Goal: Transaction & Acquisition: Purchase product/service

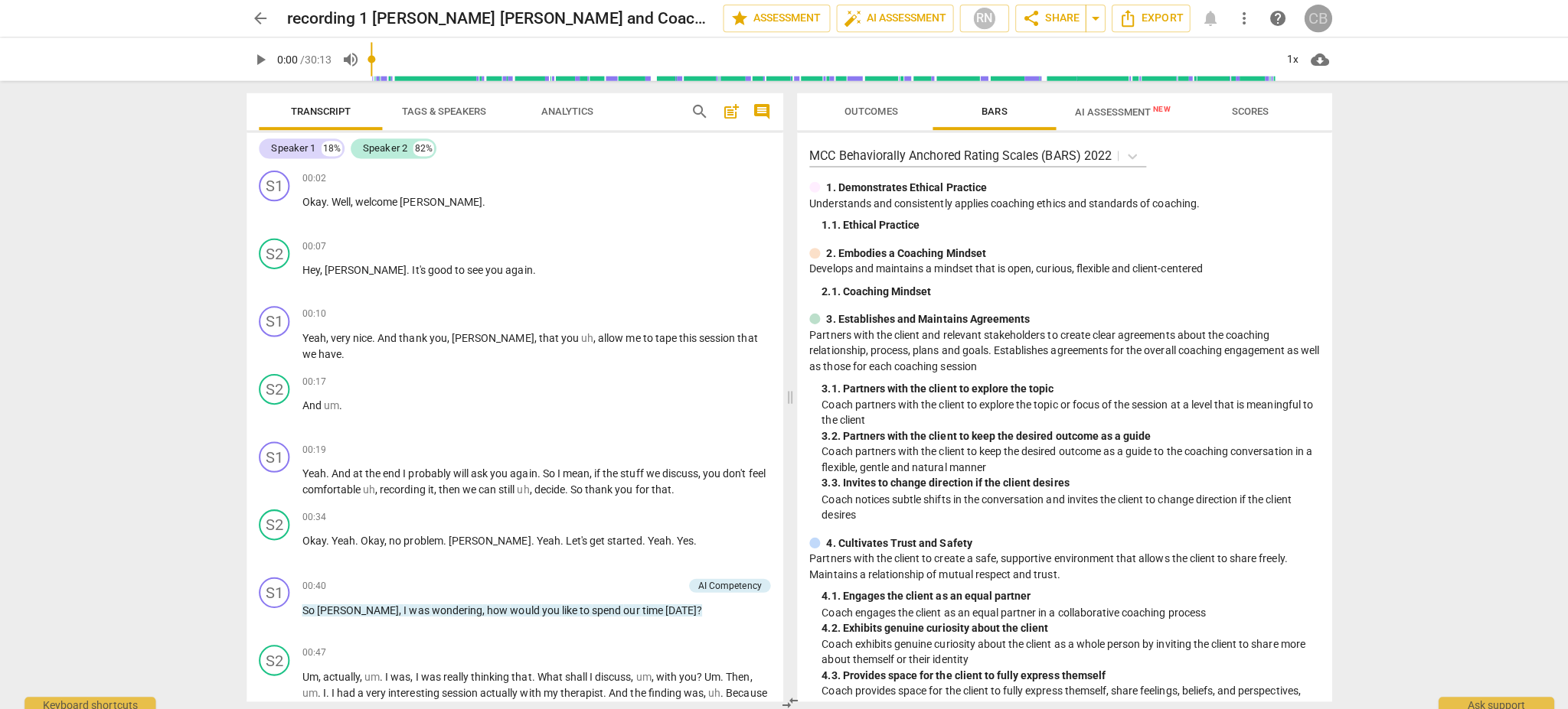
click at [1307, 18] on div "CB" at bounding box center [1309, 19] width 28 height 28
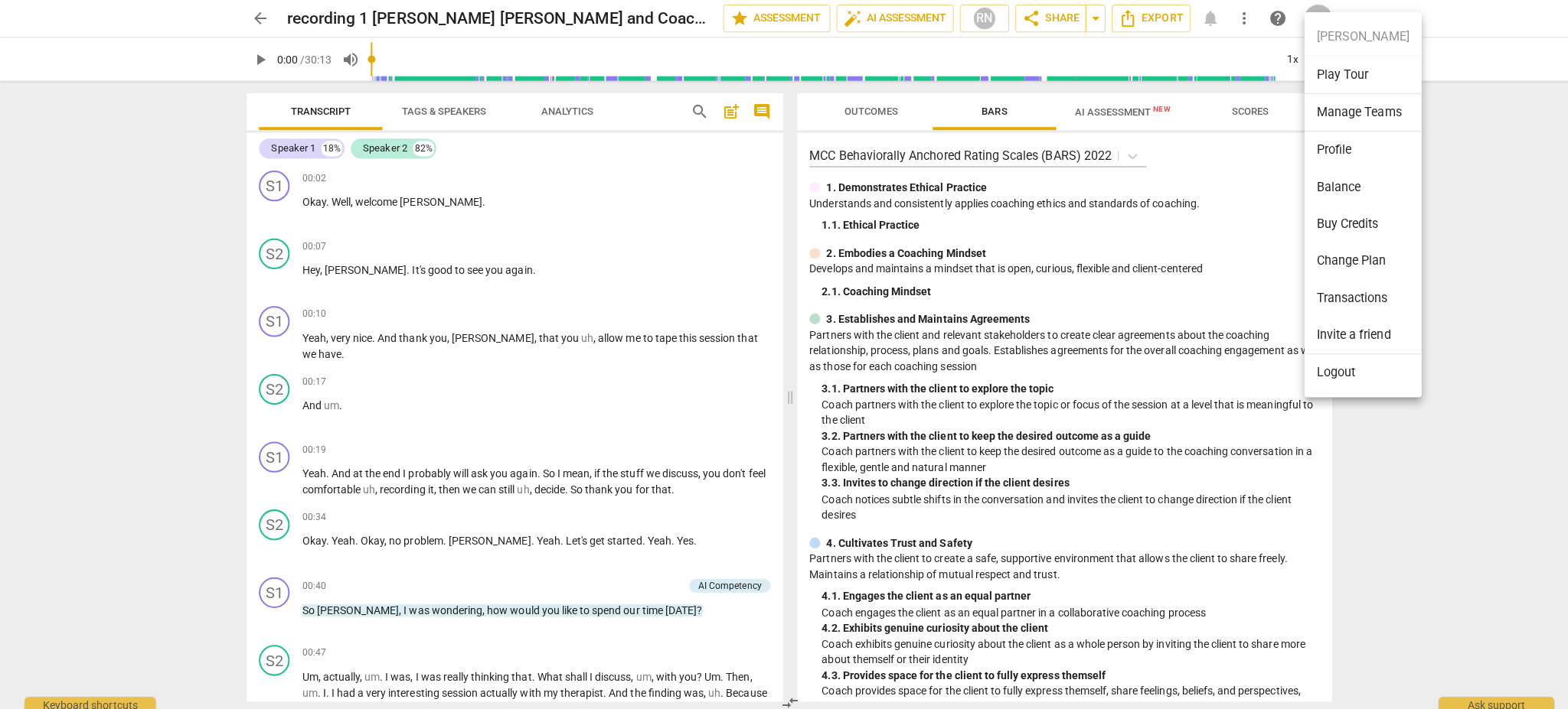
click at [250, 9] on div at bounding box center [784, 354] width 1568 height 709
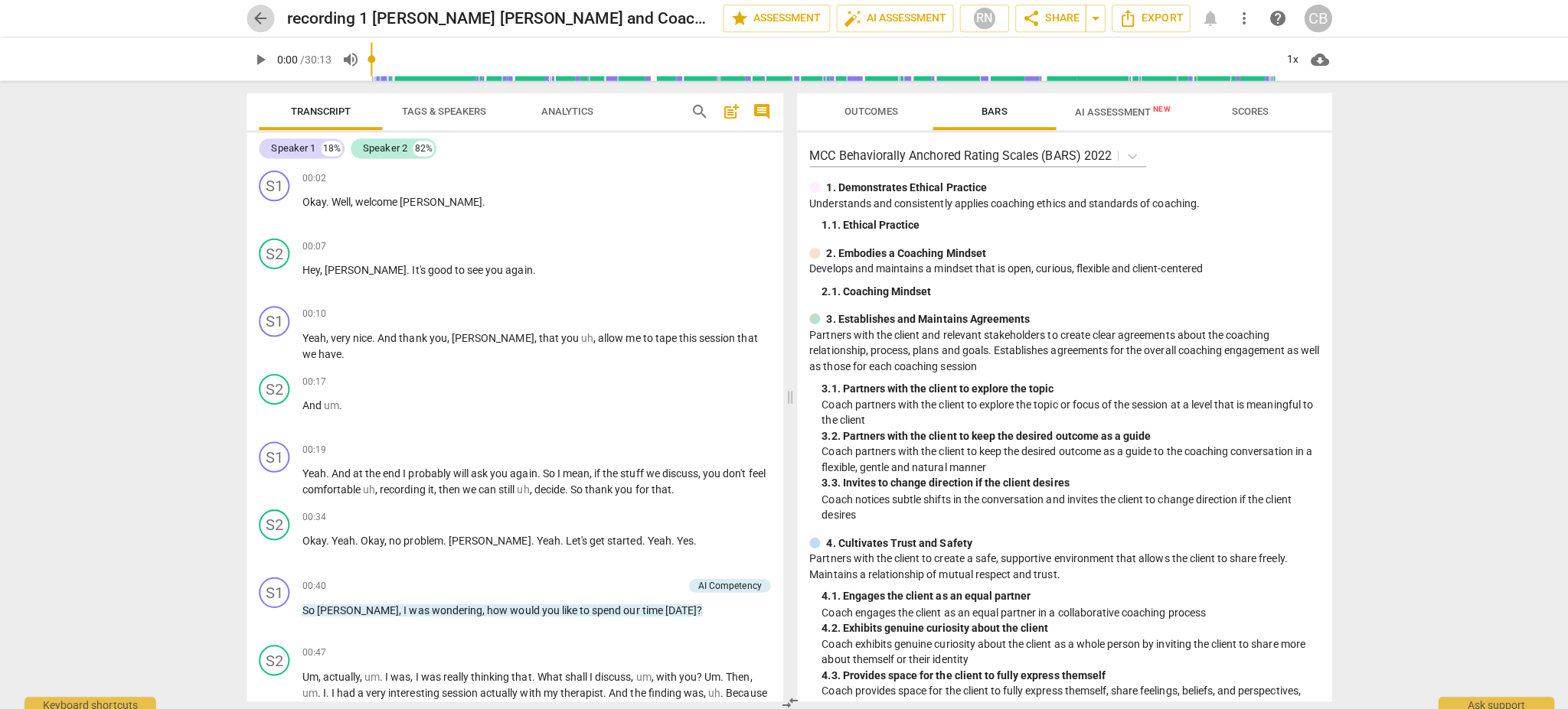
click at [253, 17] on span "arrow_back" at bounding box center [259, 18] width 18 height 18
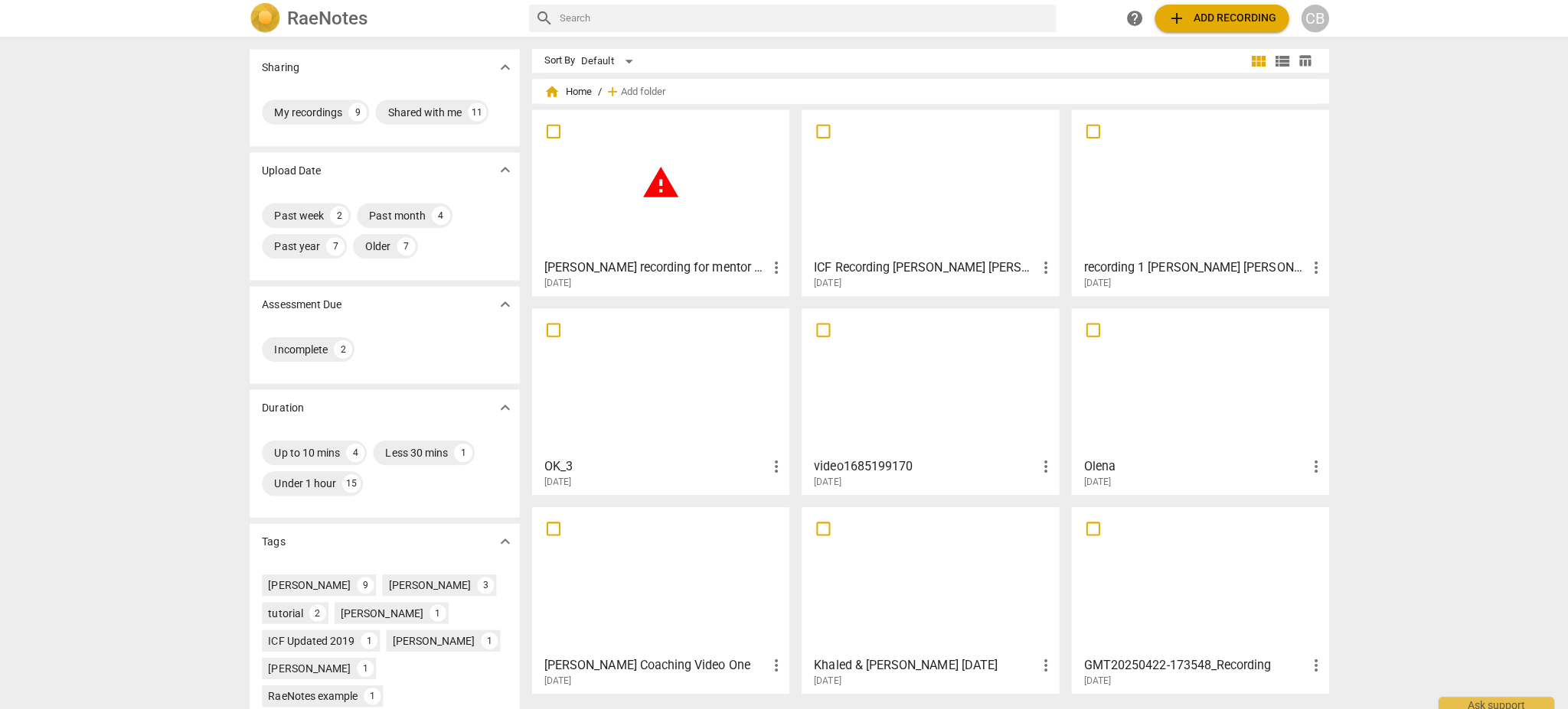
click at [669, 217] on div "warning" at bounding box center [656, 182] width 245 height 136
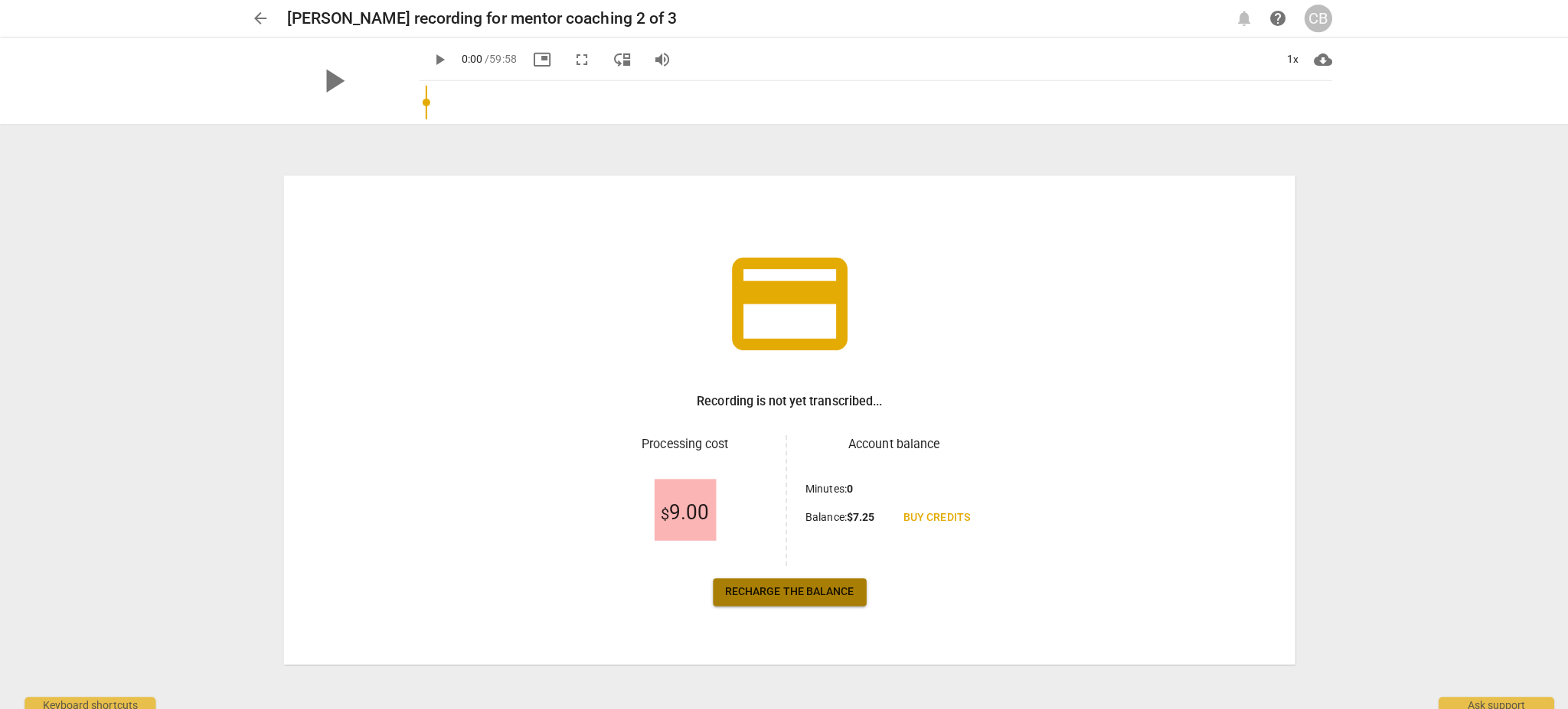
click at [837, 583] on span "Recharge the balance" at bounding box center [785, 588] width 128 height 16
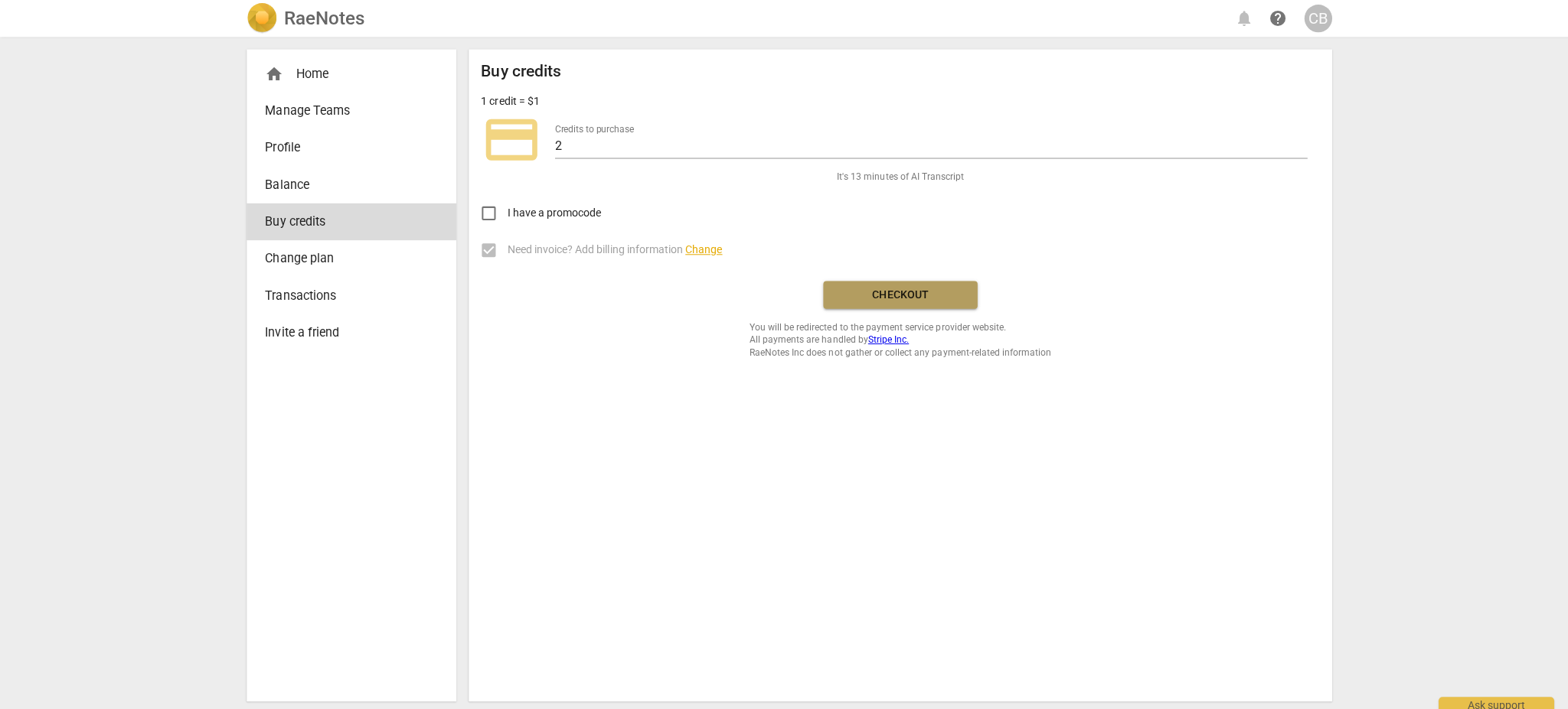
click at [915, 288] on span "Checkout" at bounding box center [894, 292] width 128 height 16
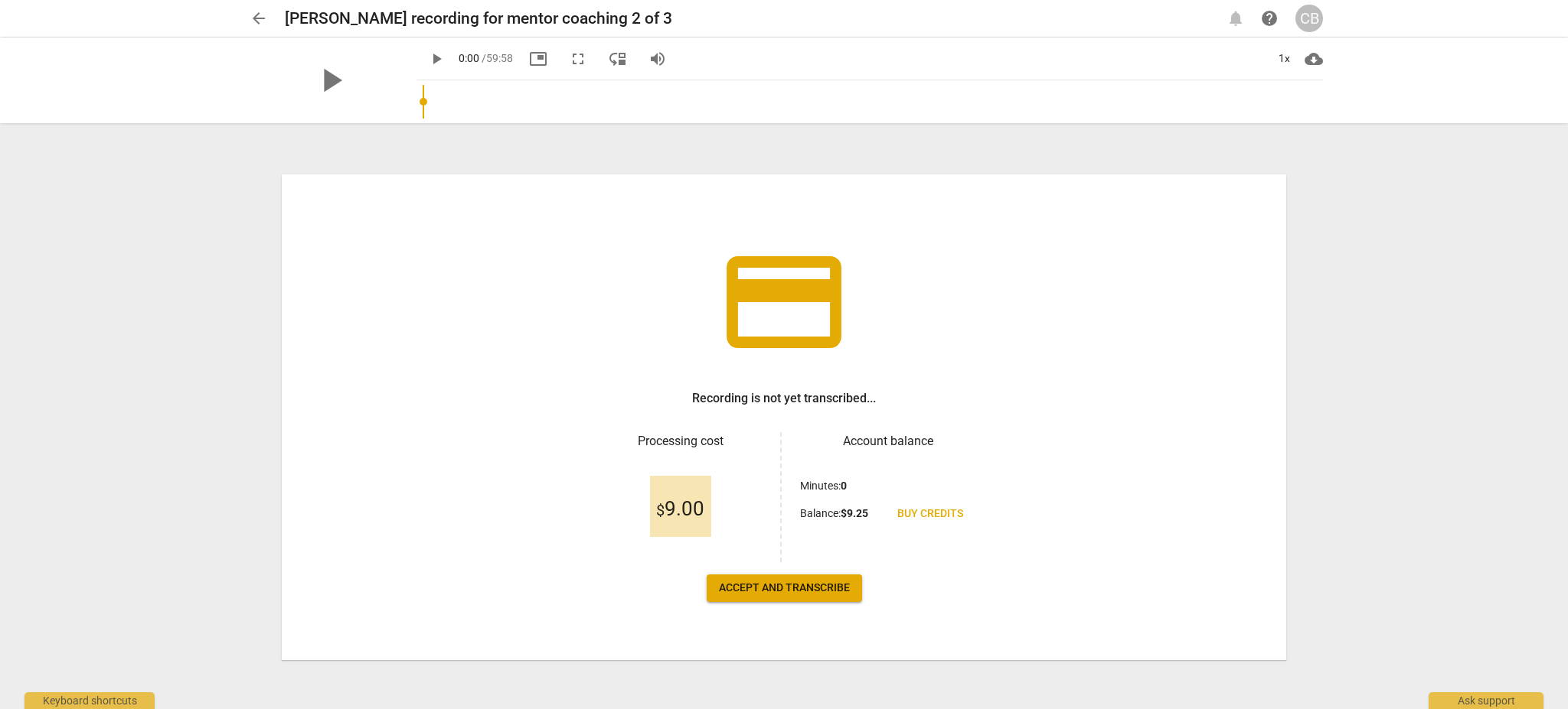
click at [810, 590] on span "Accept and transcribe" at bounding box center [784, 588] width 131 height 16
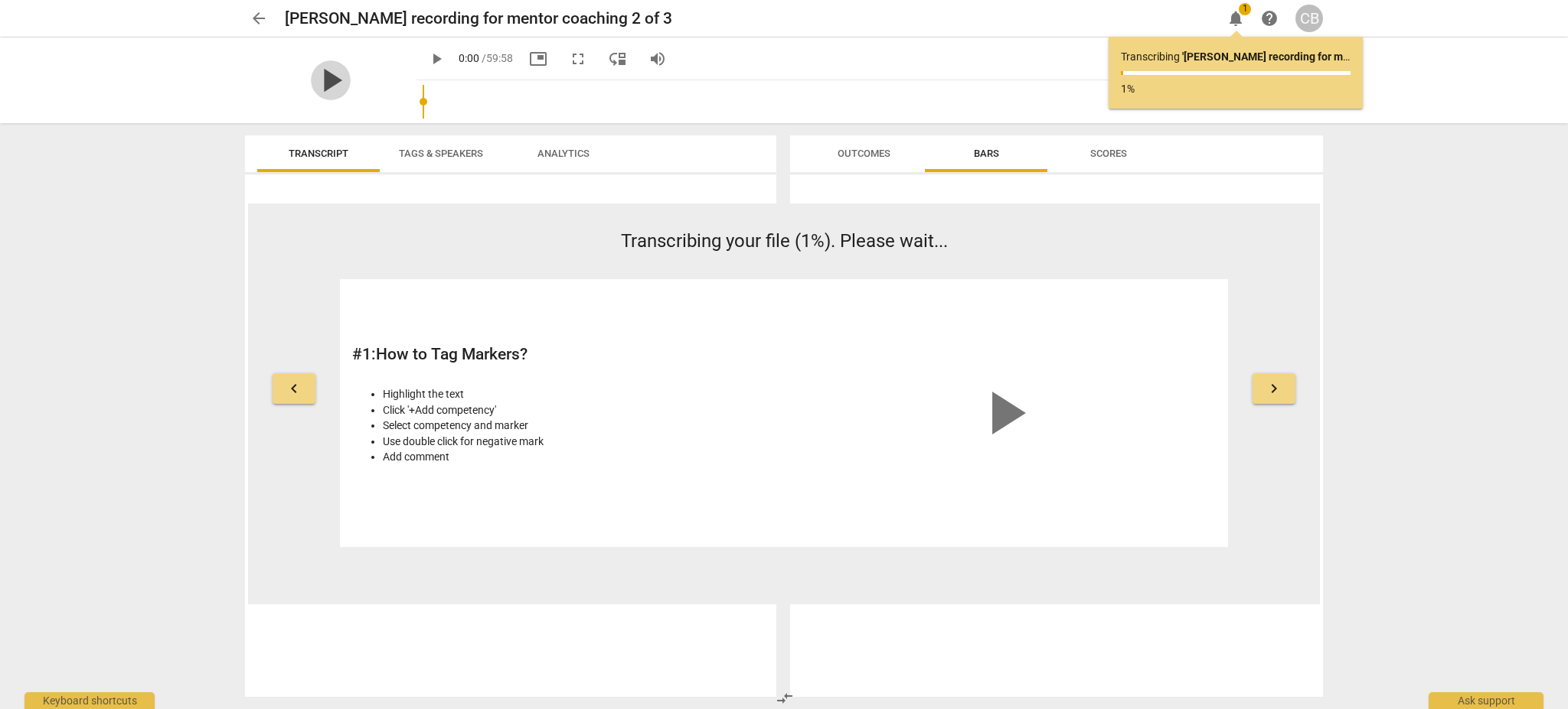
click at [328, 81] on span "play_arrow" at bounding box center [330, 81] width 39 height 39
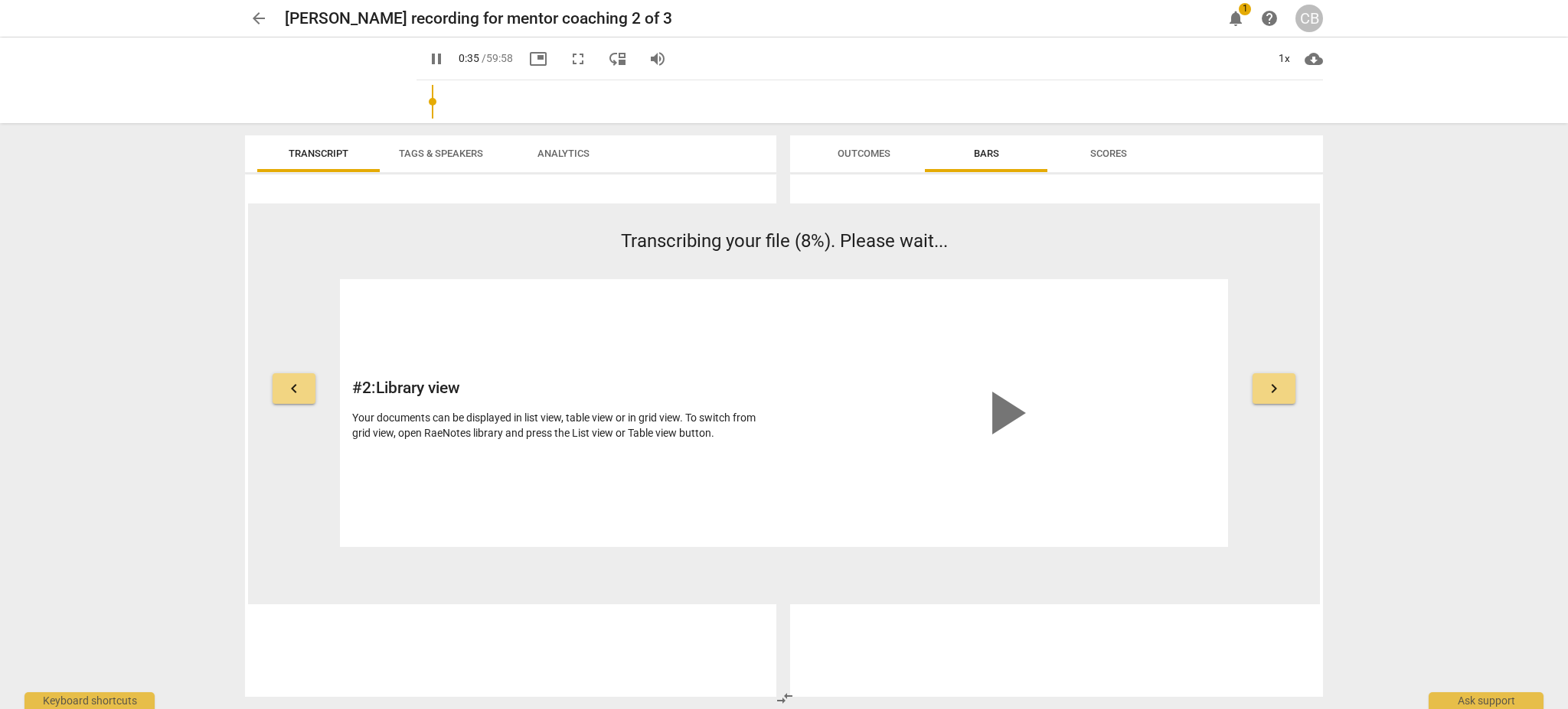
type input "36"
click at [261, 21] on span "arrow_back" at bounding box center [259, 18] width 18 height 18
